Goal: Check status

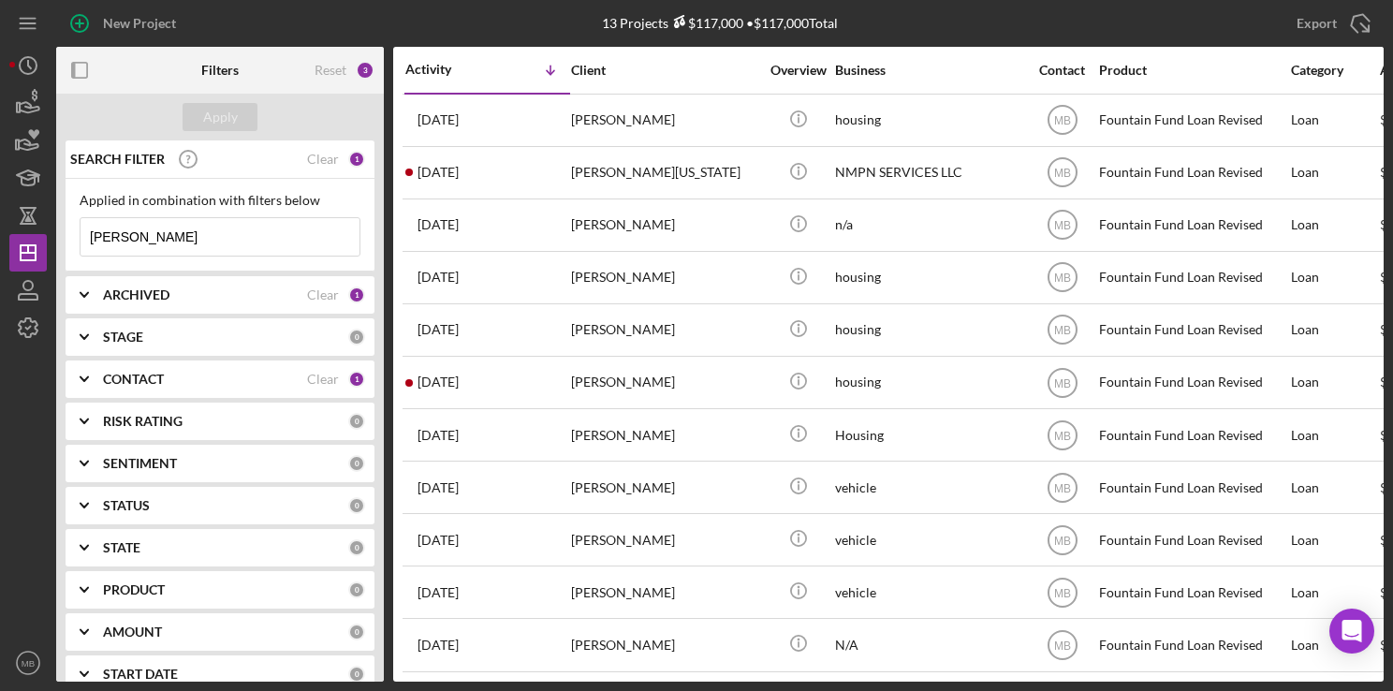
click at [281, 228] on input "[PERSON_NAME]" at bounding box center [220, 236] width 279 height 37
type input "d"
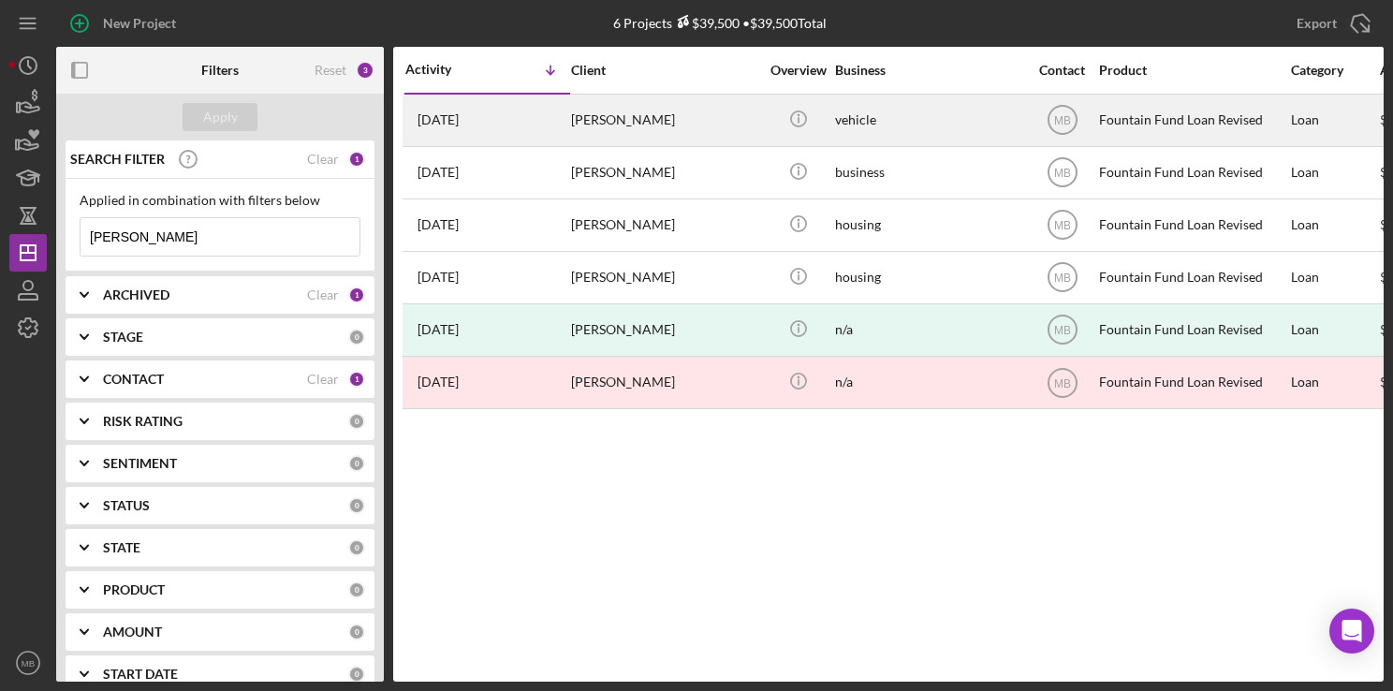
type input "[PERSON_NAME]"
click at [533, 114] on div "[DATE] [PERSON_NAME]" at bounding box center [487, 121] width 164 height 50
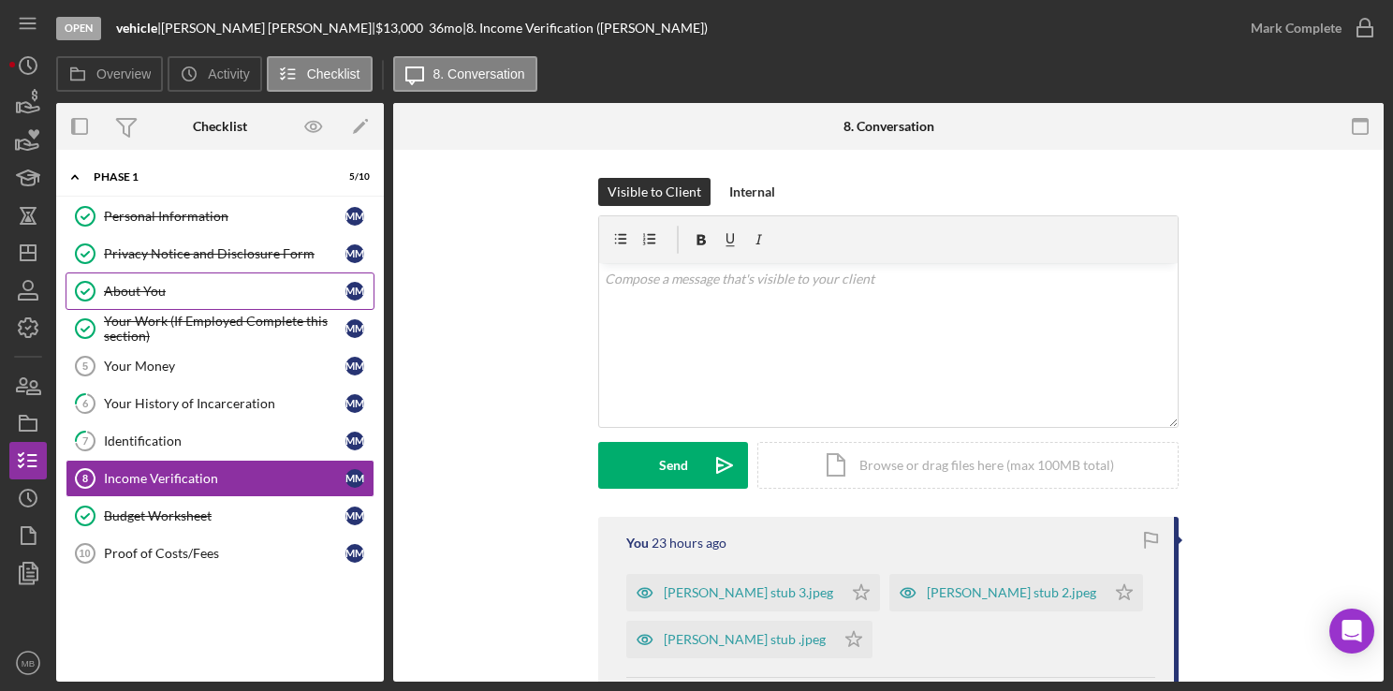
click at [202, 293] on div "About You" at bounding box center [225, 291] width 242 height 15
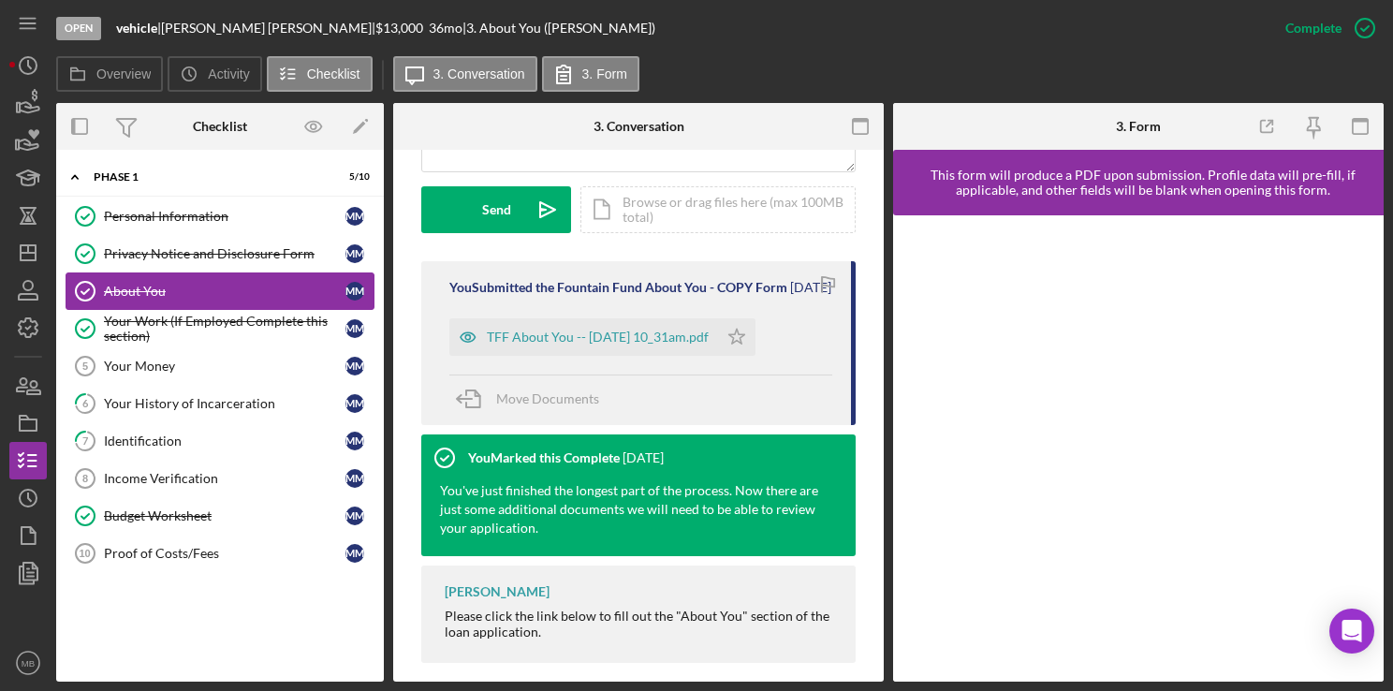
scroll to position [539, 0]
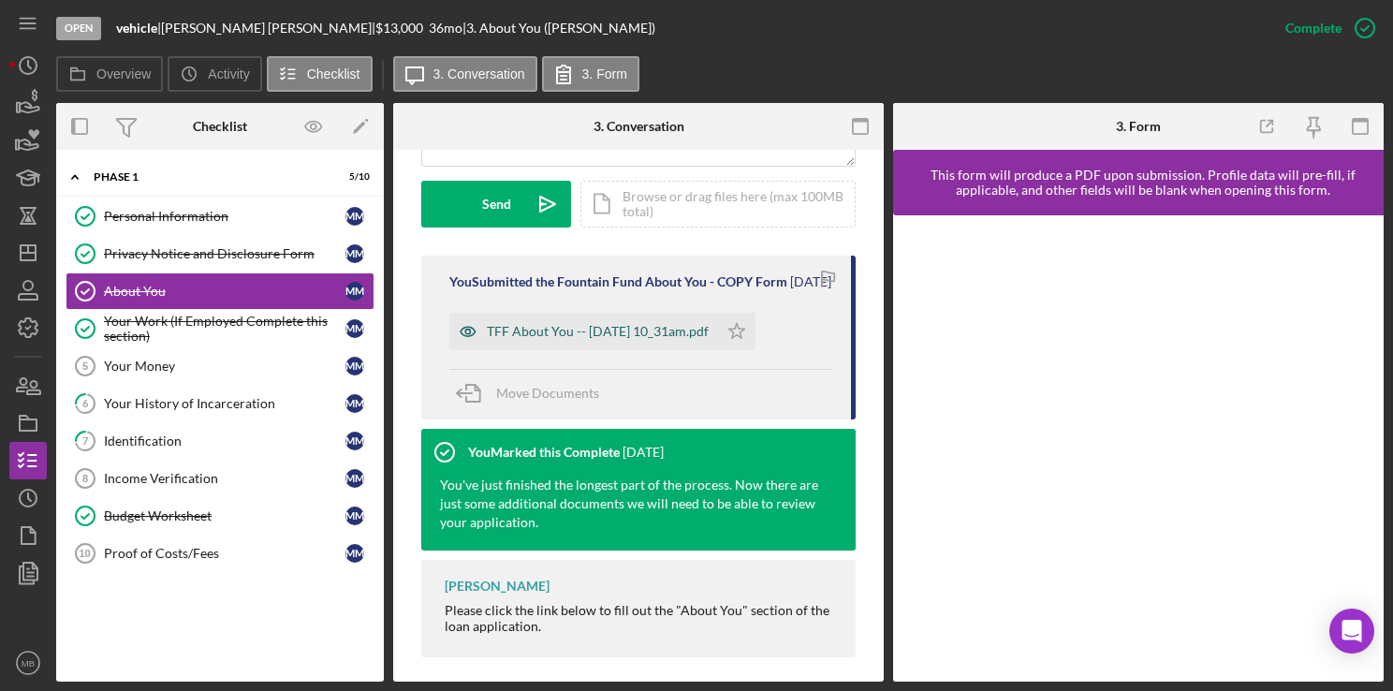
click at [673, 339] on div "TFF About You -- [DATE] 10_31am.pdf" at bounding box center [598, 331] width 222 height 15
